Goal: Task Accomplishment & Management: Manage account settings

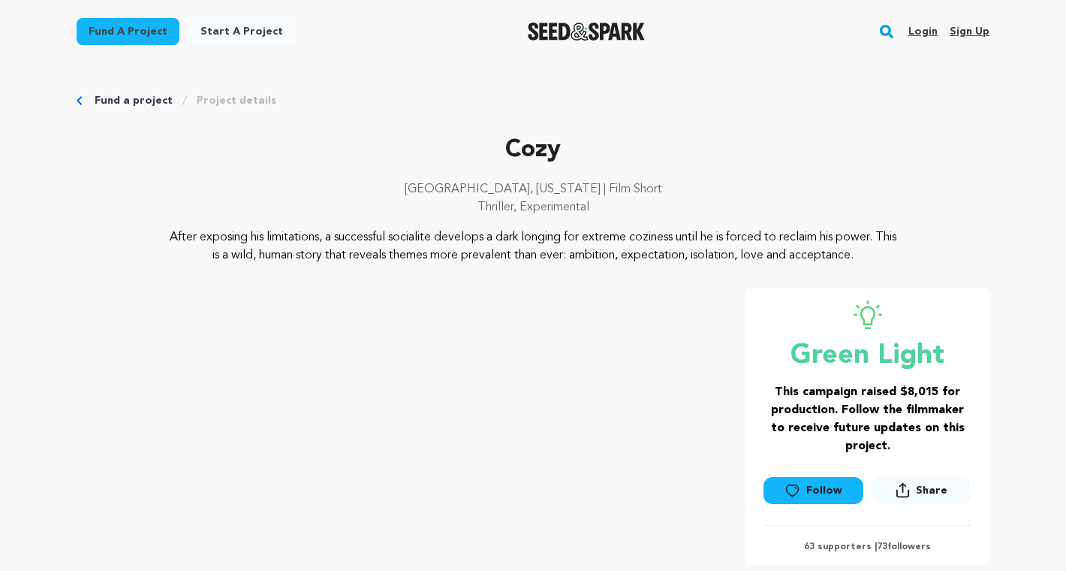
click at [931, 23] on link "Login" at bounding box center [923, 32] width 29 height 24
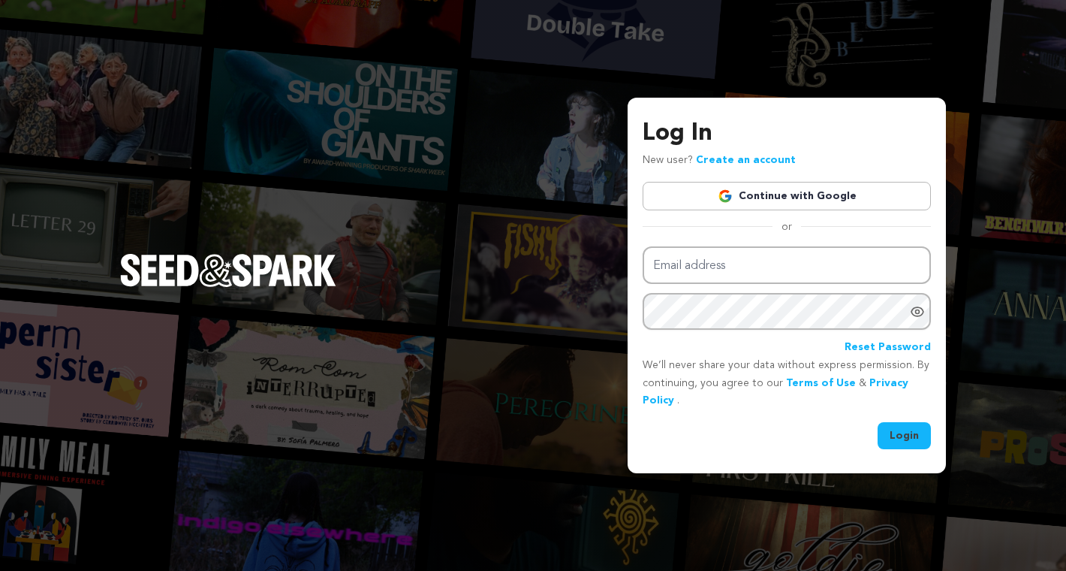
click at [798, 196] on link "Continue with Google" at bounding box center [787, 196] width 288 height 29
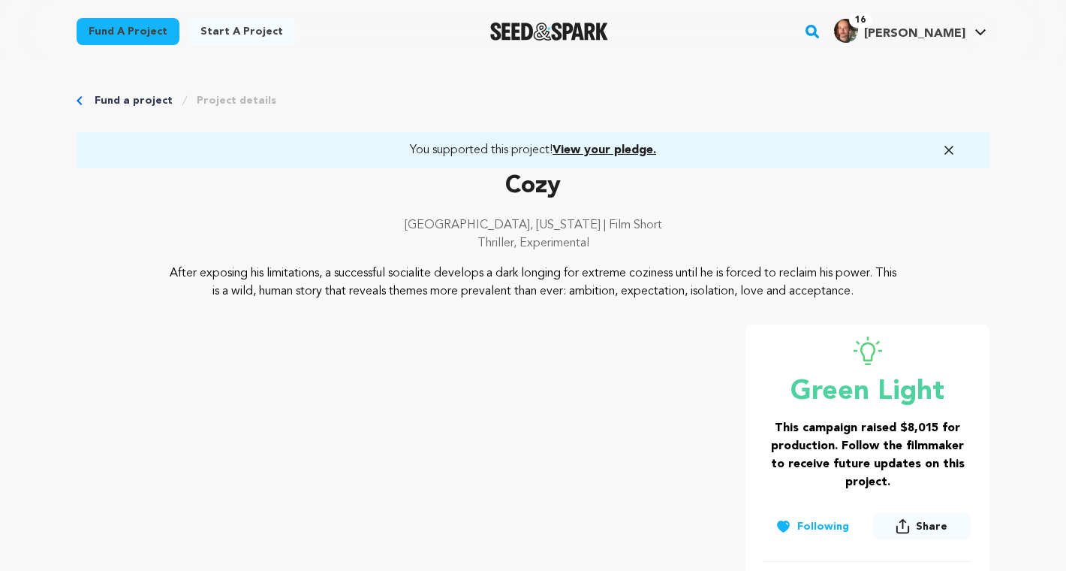
click at [77, 99] on icon "Breadcrumb" at bounding box center [79, 100] width 5 height 9
click at [653, 149] on span "View your pledge." at bounding box center [605, 150] width 104 height 12
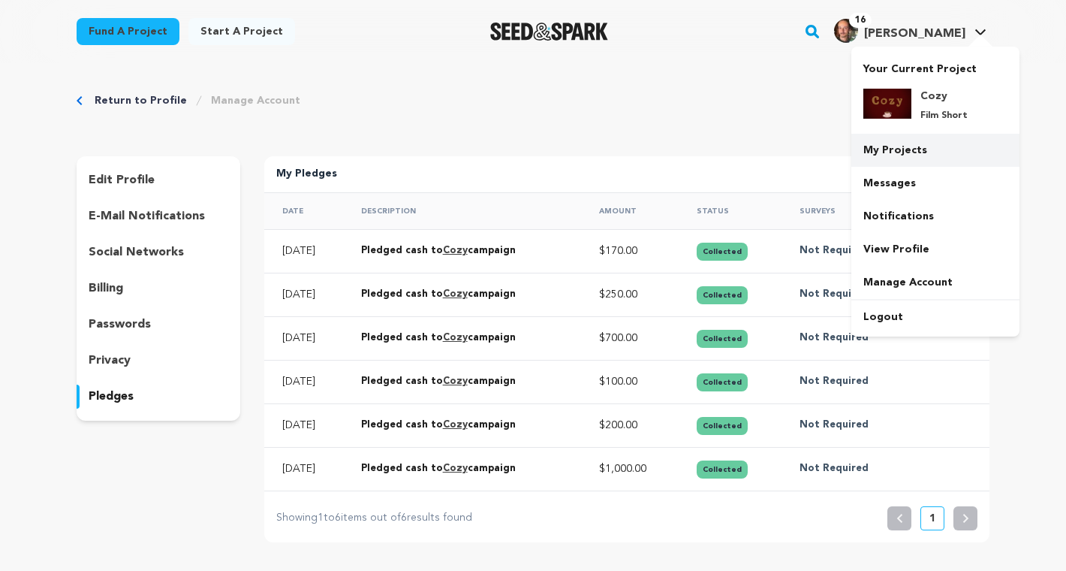
click at [911, 145] on link "My Projects" at bounding box center [936, 150] width 168 height 33
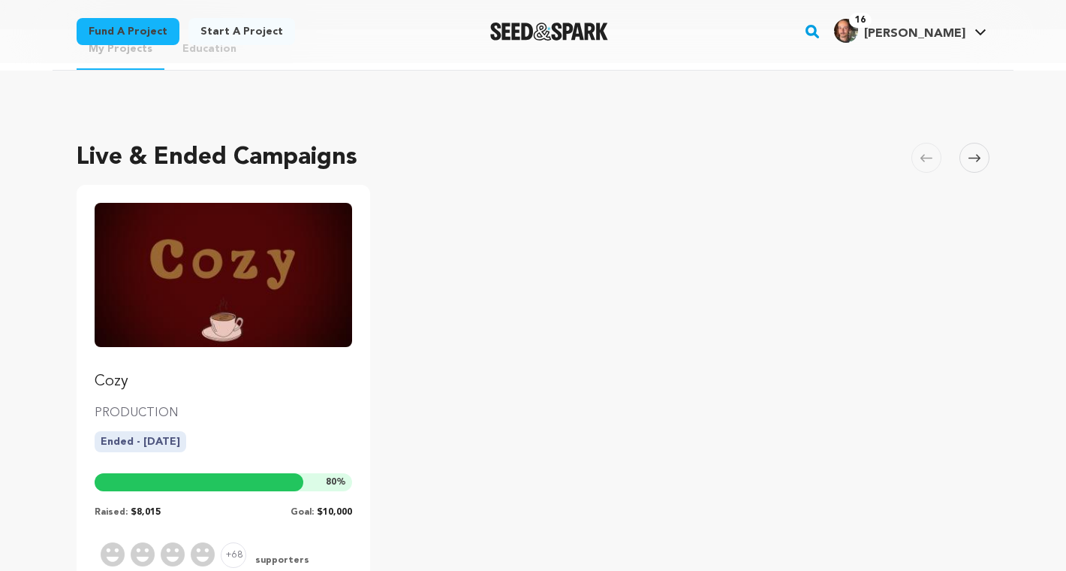
scroll to position [33, 0]
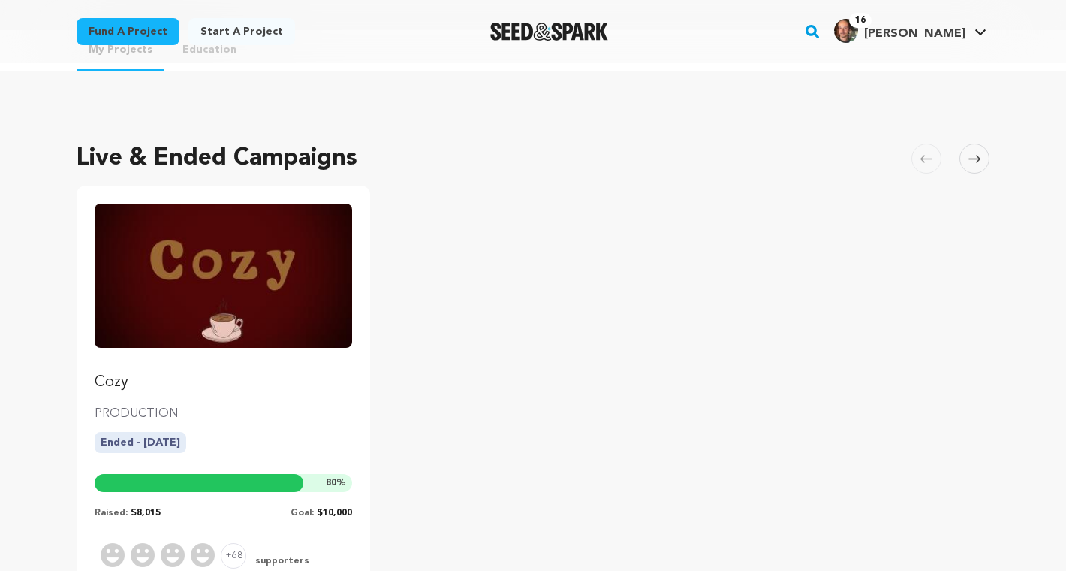
click at [166, 249] on img "Fund Cozy" at bounding box center [224, 275] width 258 height 144
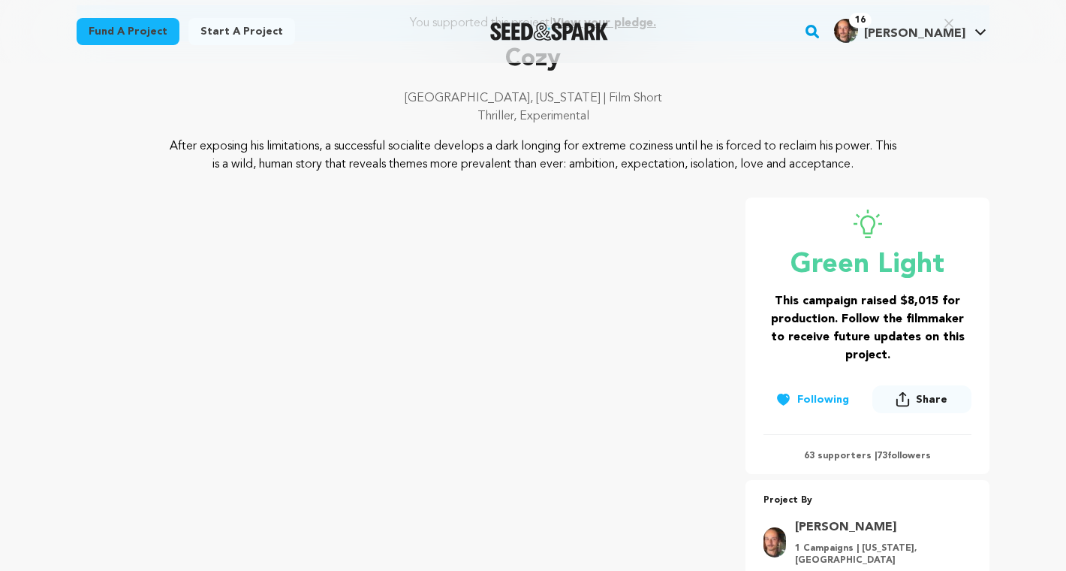
scroll to position [133, 0]
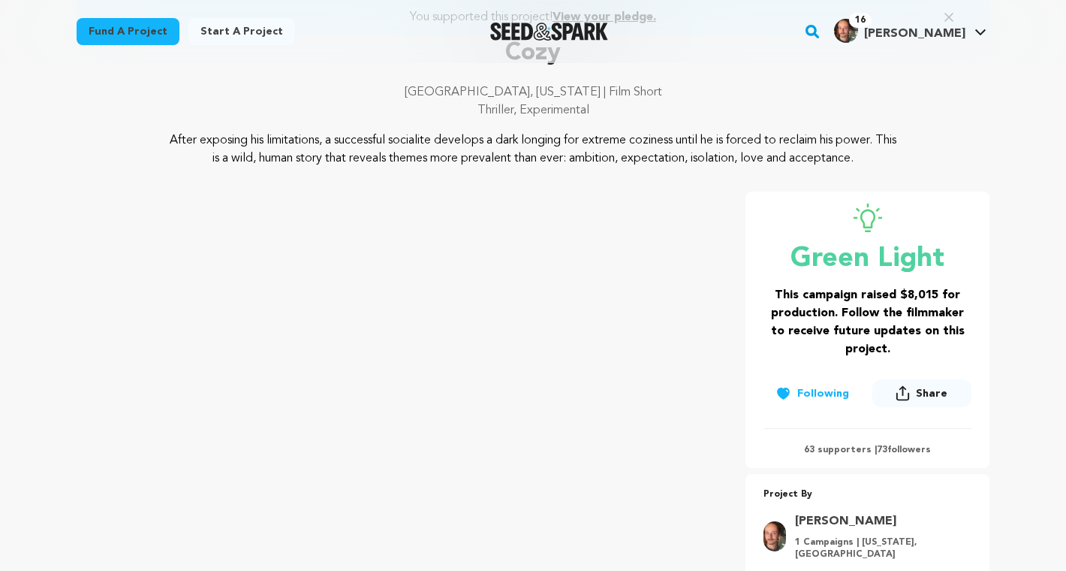
click at [840, 451] on p "63 supporters | 73 followers" at bounding box center [868, 450] width 208 height 12
click at [865, 258] on p "Green Light" at bounding box center [868, 259] width 208 height 30
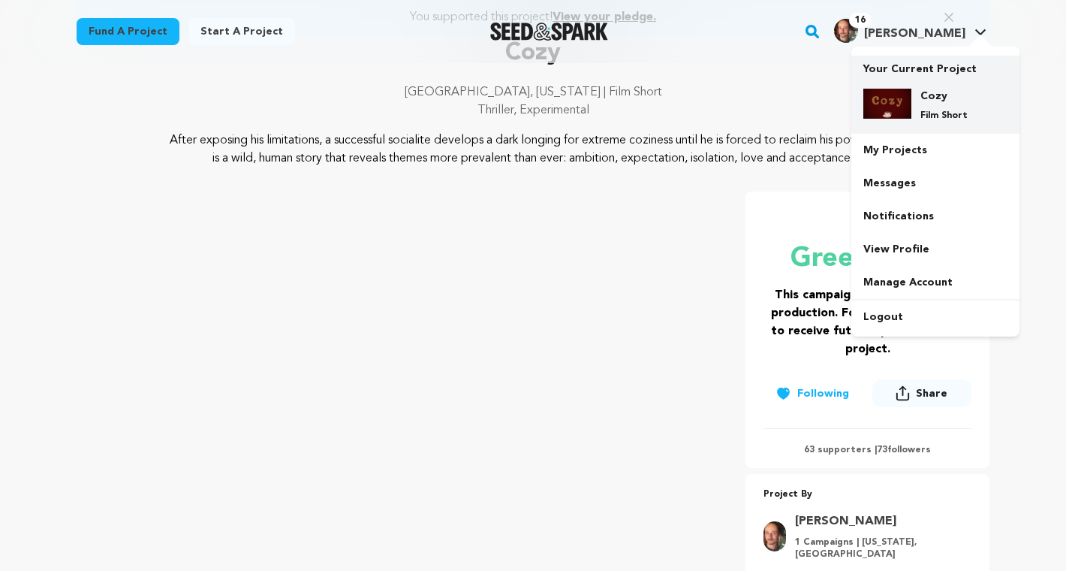
click at [915, 107] on div "Cozy Film Short" at bounding box center [948, 105] width 72 height 33
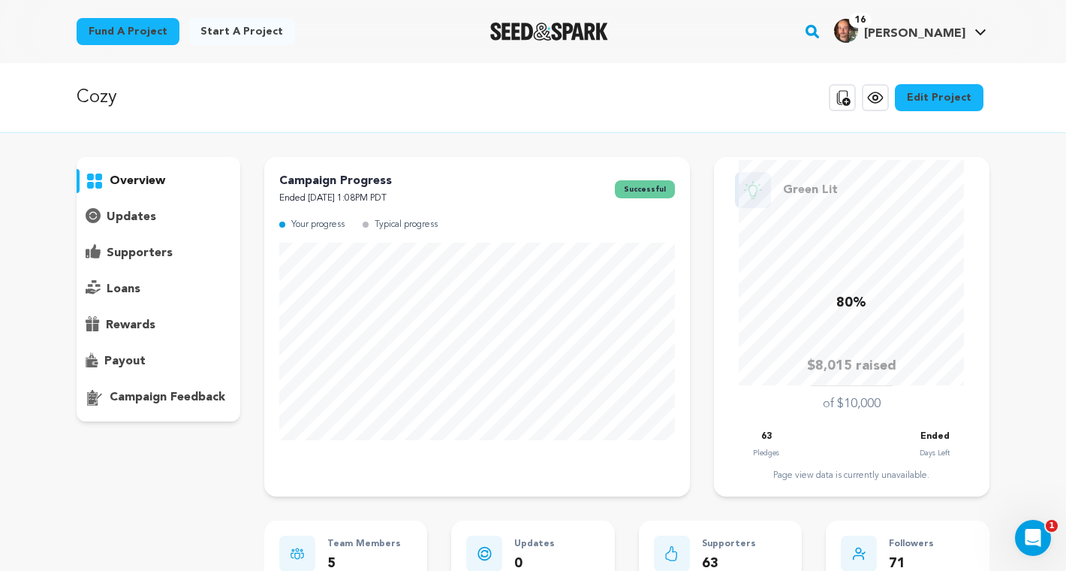
scroll to position [17, 0]
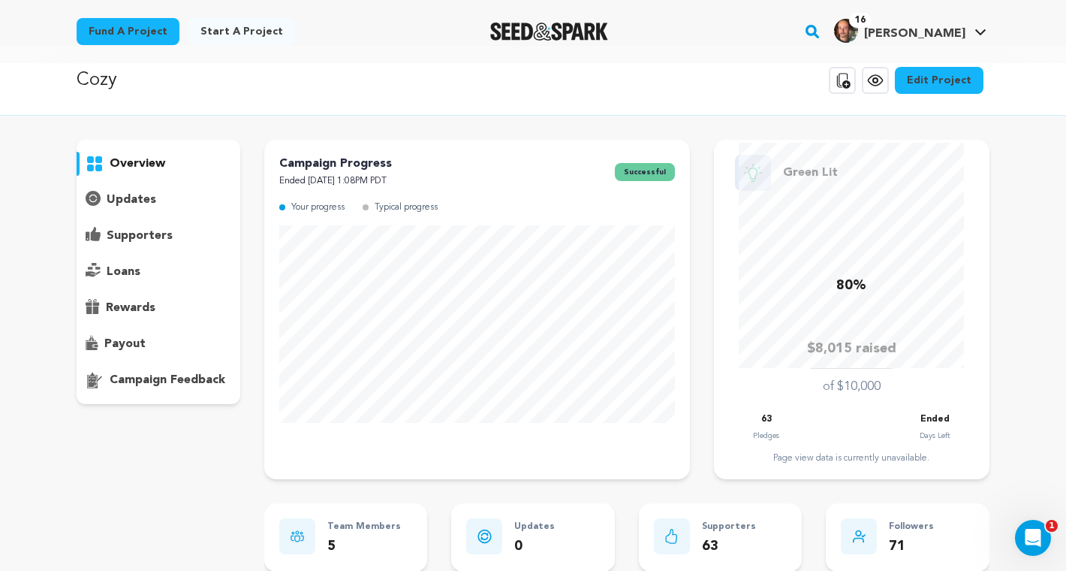
click at [129, 238] on p "supporters" at bounding box center [140, 236] width 66 height 18
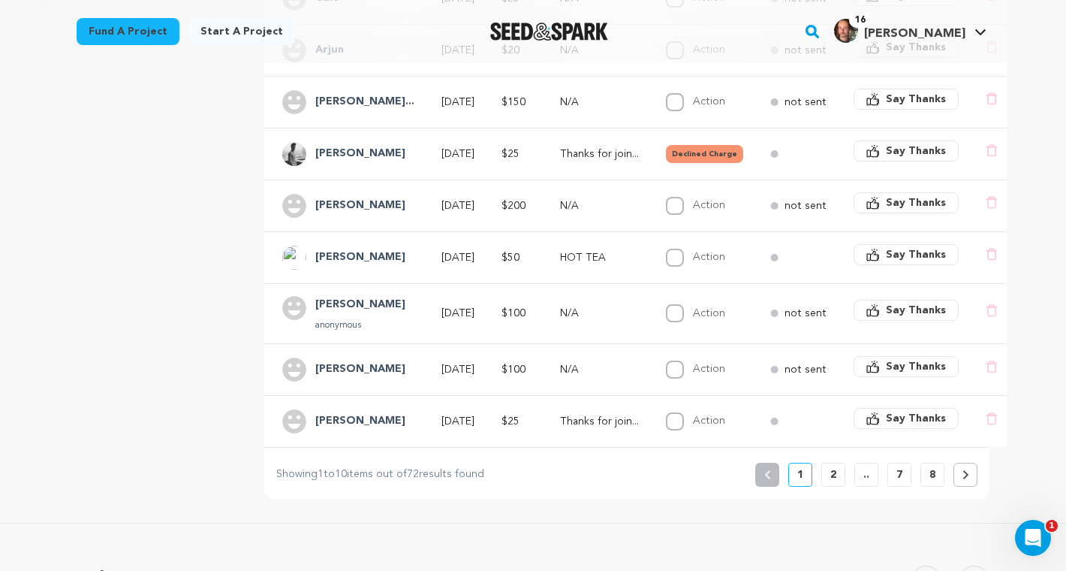
scroll to position [481, 0]
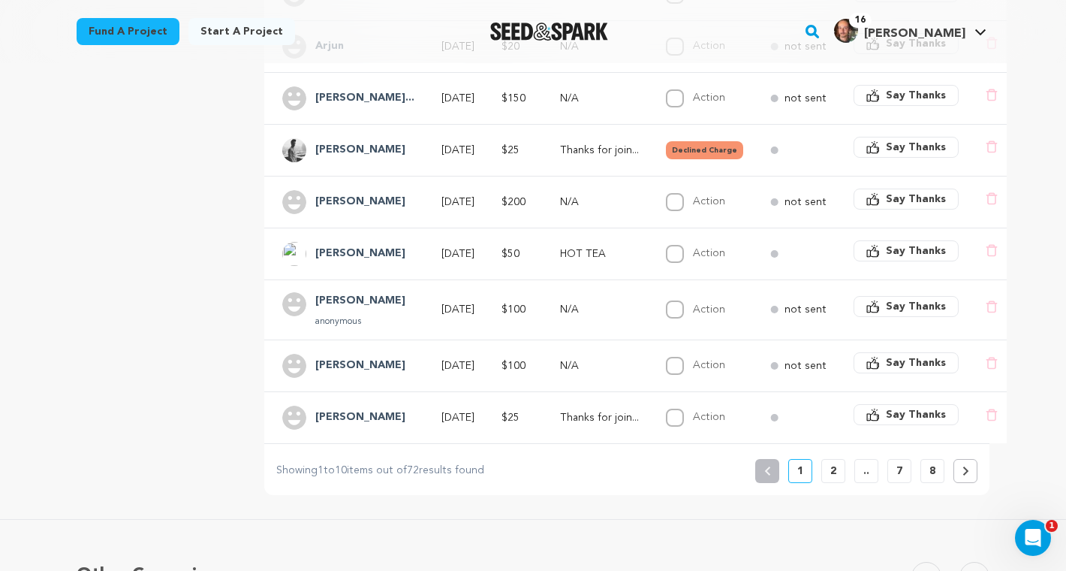
click at [836, 467] on p "2" at bounding box center [833, 470] width 6 height 15
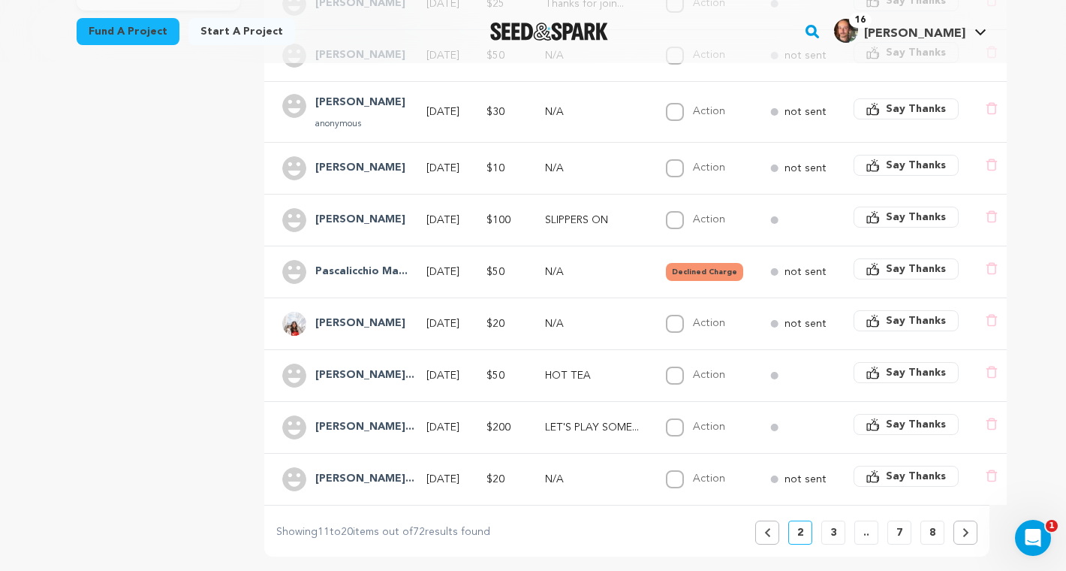
scroll to position [416, 0]
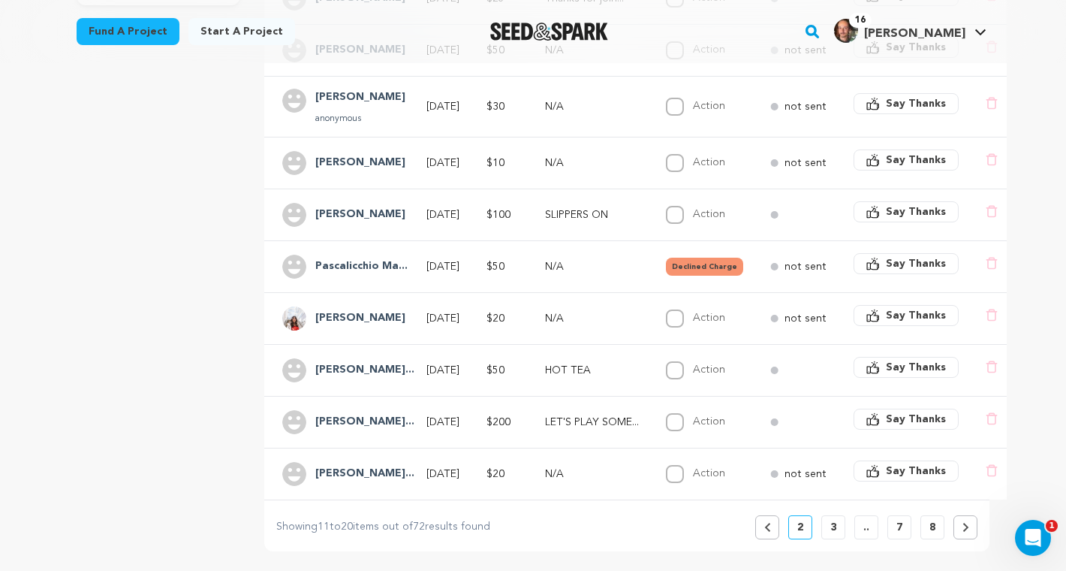
click at [833, 526] on p "3" at bounding box center [833, 527] width 6 height 15
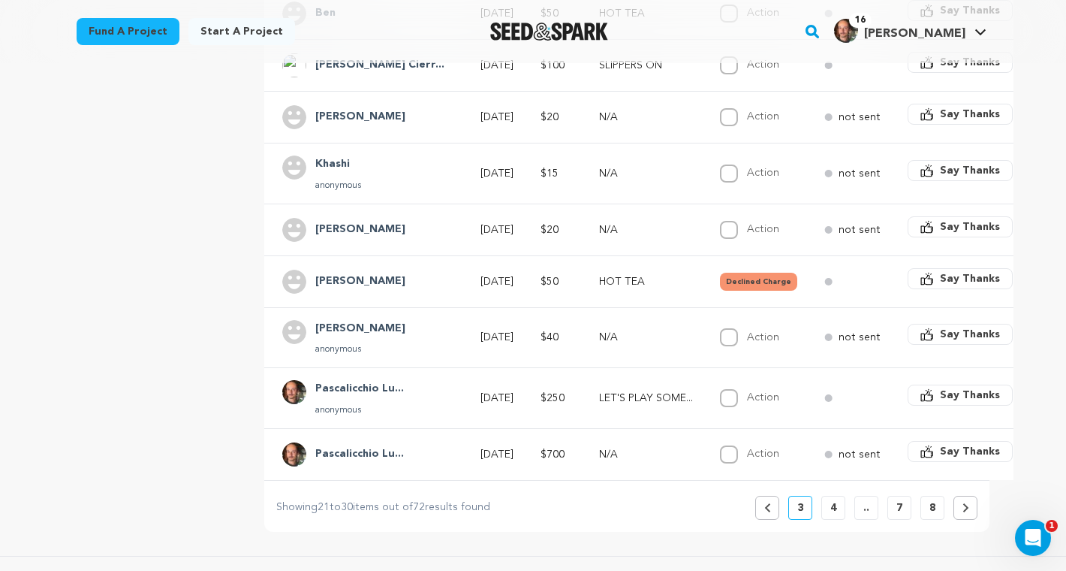
scroll to position [457, 0]
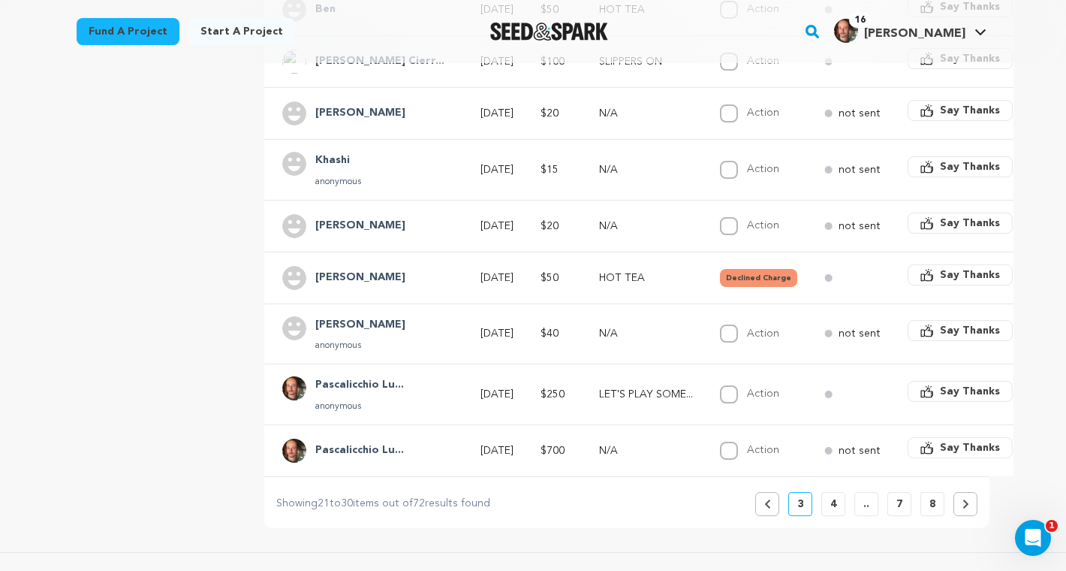
click at [836, 505] on p "4" at bounding box center [833, 503] width 6 height 15
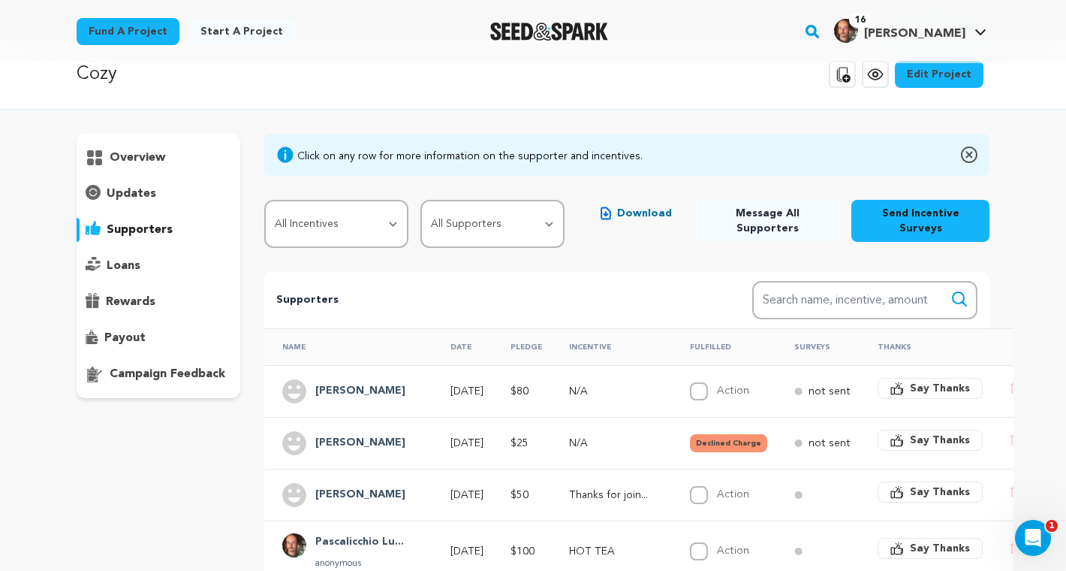
scroll to position [0, 0]
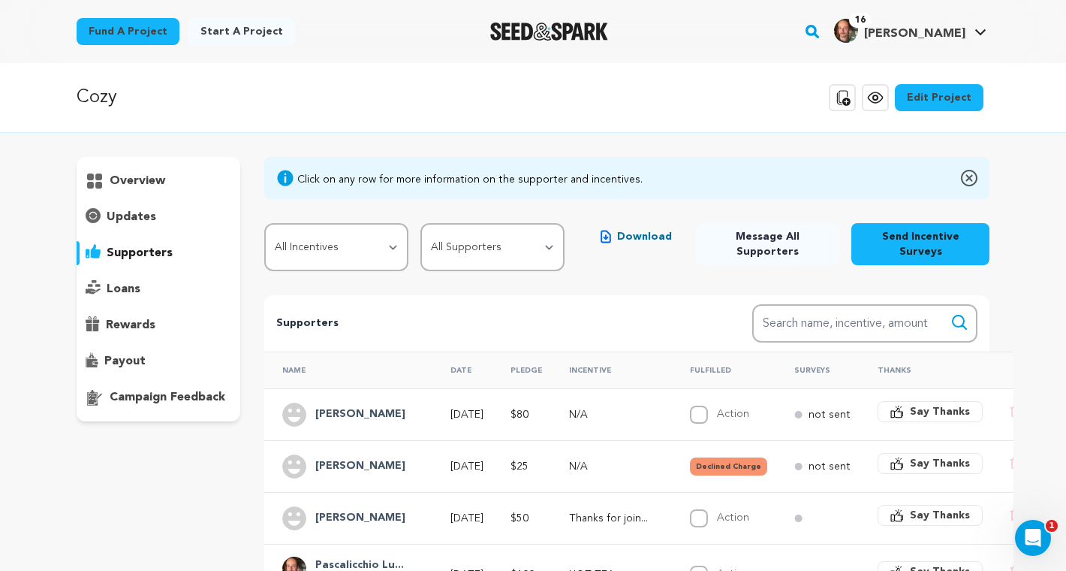
click at [133, 366] on p "payout" at bounding box center [124, 361] width 41 height 18
